Goal: Go to known website: Go to known website

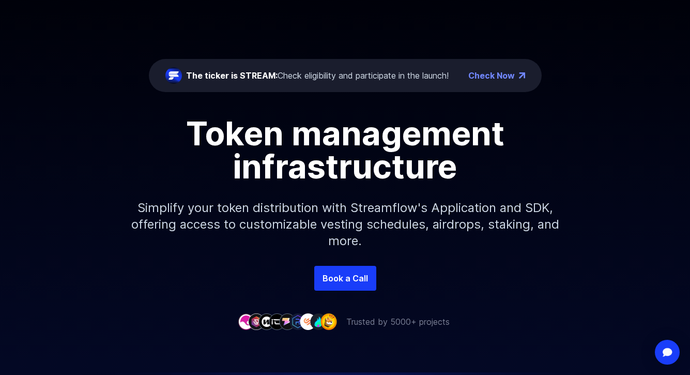
scroll to position [104, 0]
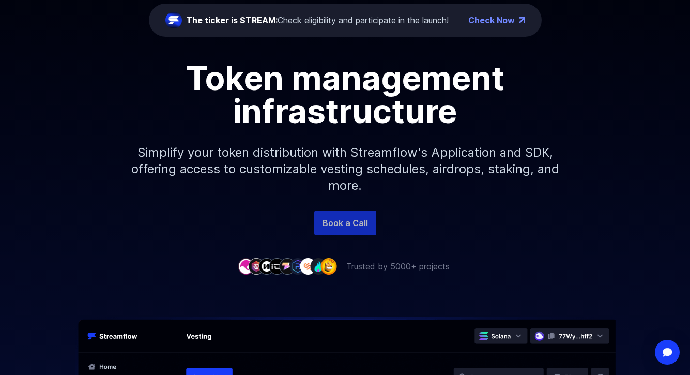
click at [338, 227] on link "Book a Call" at bounding box center [345, 222] width 62 height 25
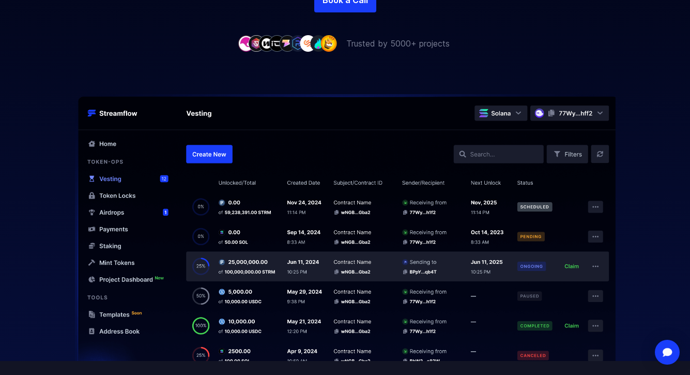
scroll to position [0, 0]
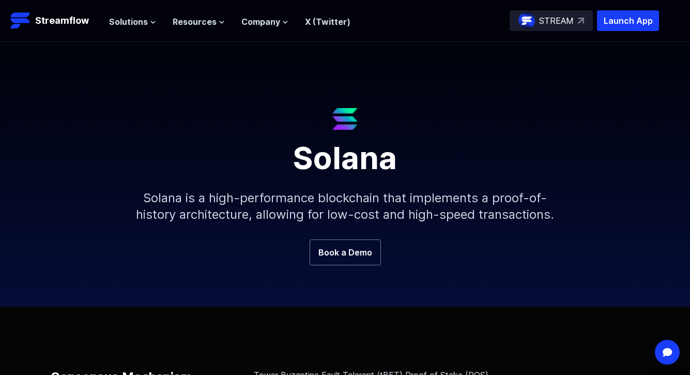
click at [147, 35] on header "Streamflow Launch App STREAM Solutions Overview Streamflow features an all-in-o…" at bounding box center [345, 21] width 690 height 42
click at [147, 26] on button "Solutions" at bounding box center [132, 22] width 47 height 12
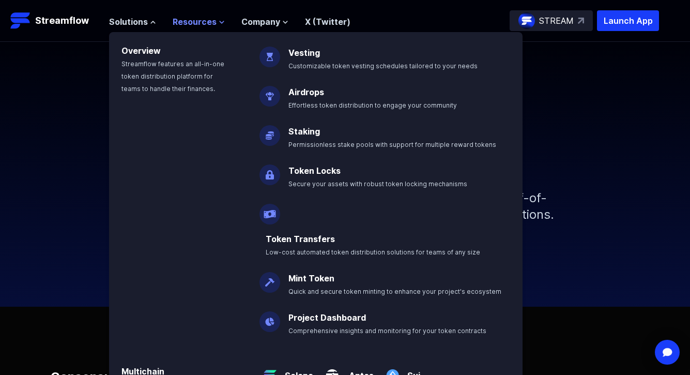
click at [190, 26] on span "Resources" at bounding box center [195, 22] width 44 height 12
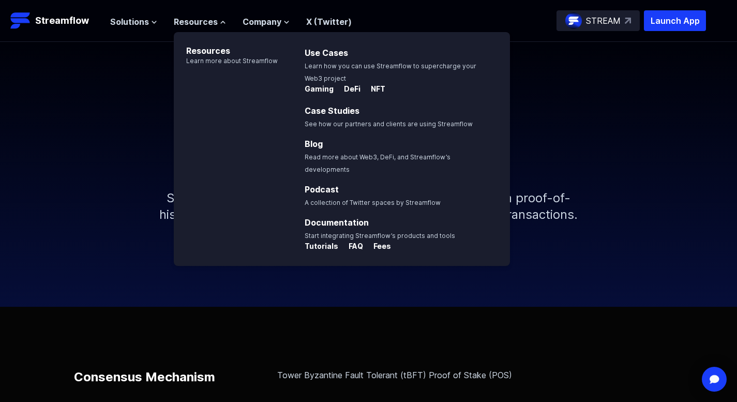
click at [128, 161] on h1 "Solana" at bounding box center [368, 151] width 496 height 43
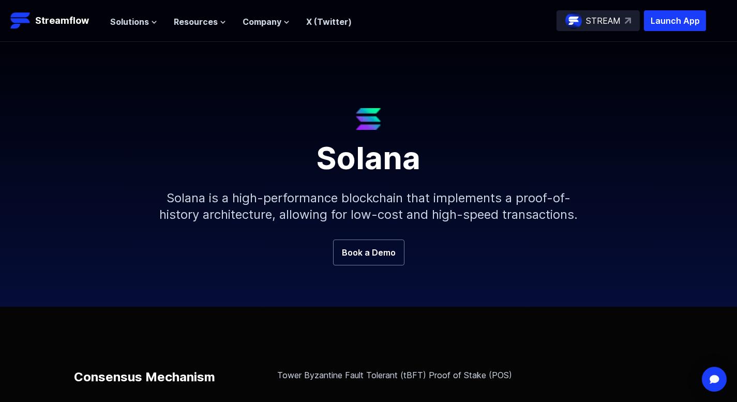
click at [620, 24] on p "STREAM" at bounding box center [603, 20] width 35 height 12
click at [667, 9] on header "Streamflow Launch App STREAM Solutions Overview Streamflow features an all-in-o…" at bounding box center [368, 21] width 737 height 42
click at [664, 18] on p "Launch App" at bounding box center [675, 20] width 62 height 21
